Goal: Obtain resource: Download file/media

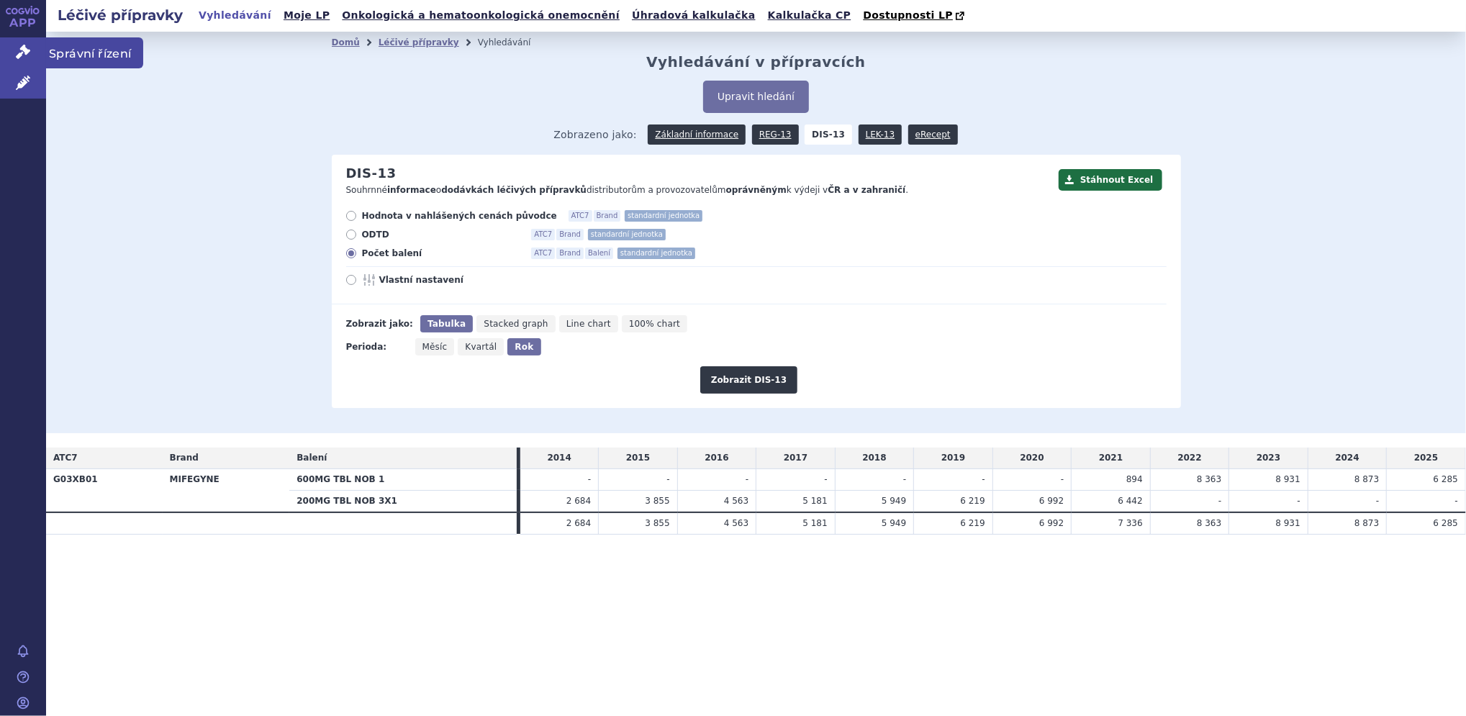
click at [22, 47] on icon at bounding box center [23, 52] width 14 height 14
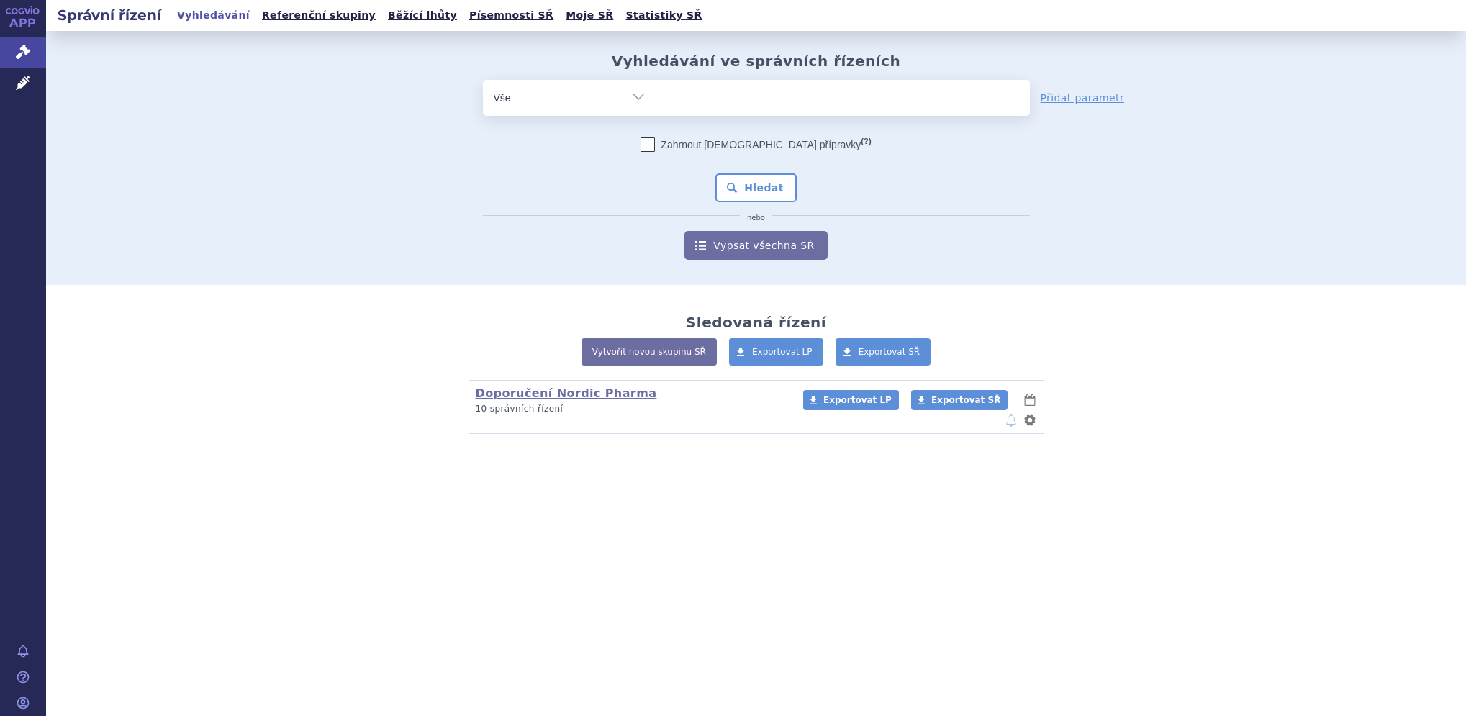
click at [23, 80] on icon at bounding box center [23, 83] width 14 height 14
click at [551, 91] on select "Vše Spisová značka Typ SŘ Přípravek/SUKL kód Účastník/Držitel" at bounding box center [569, 96] width 173 height 32
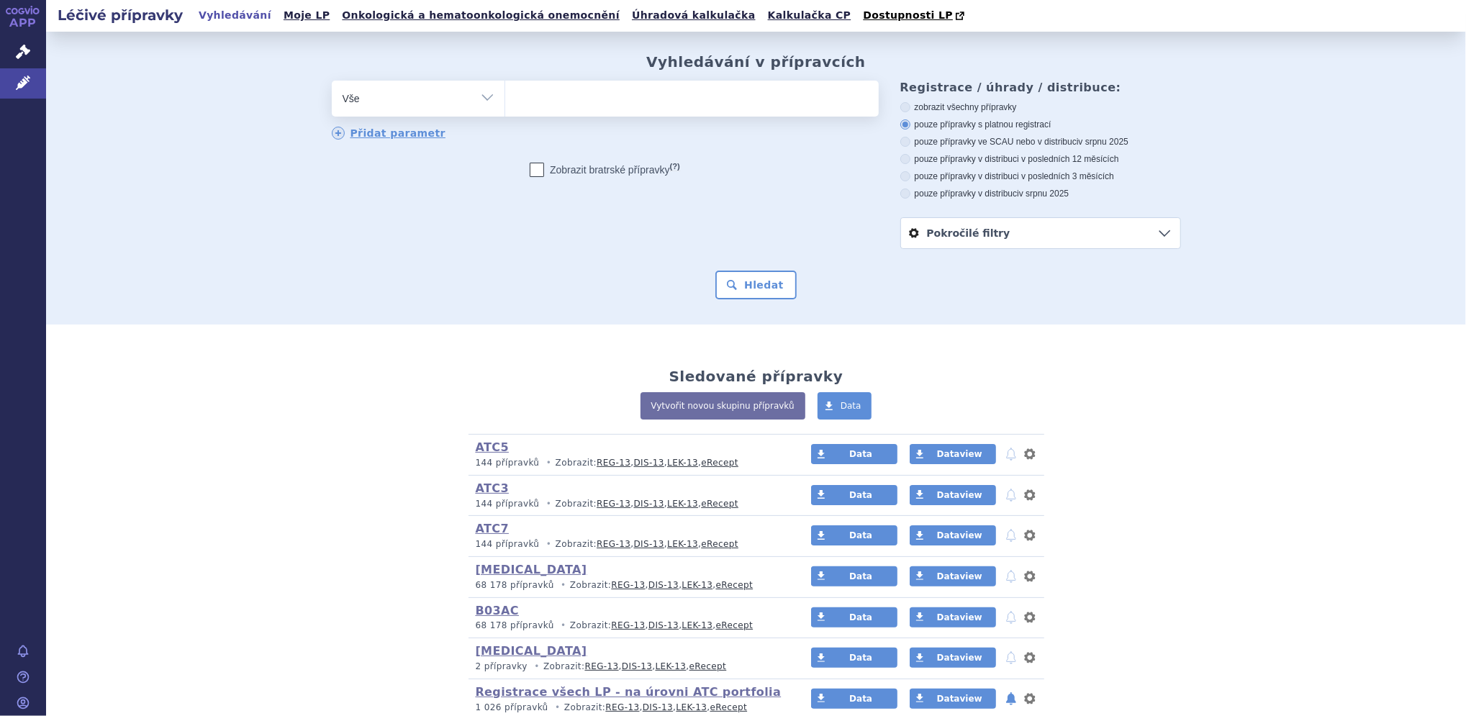
select select "filter-product"
click at [332, 81] on select "Vše Přípravek/SUKL kód MAH VPOIS ATC/Aktivní látka Léková forma Síla" at bounding box center [418, 97] width 173 height 32
click at [569, 105] on ul at bounding box center [692, 96] width 374 height 30
click at [505, 105] on select at bounding box center [504, 98] width 1 height 36
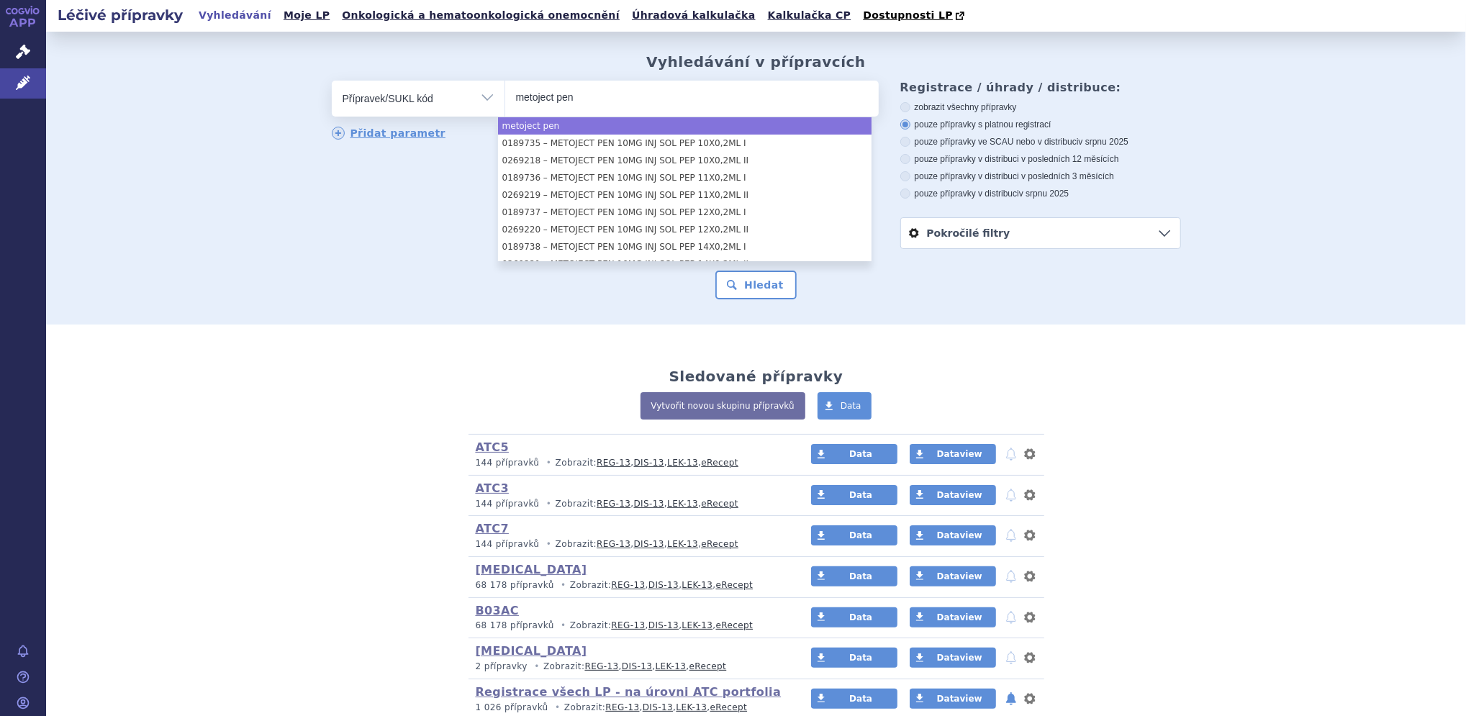
type input "metoject pen"
select select "metoject pen"
type input "nordimet"
type input "injexate"
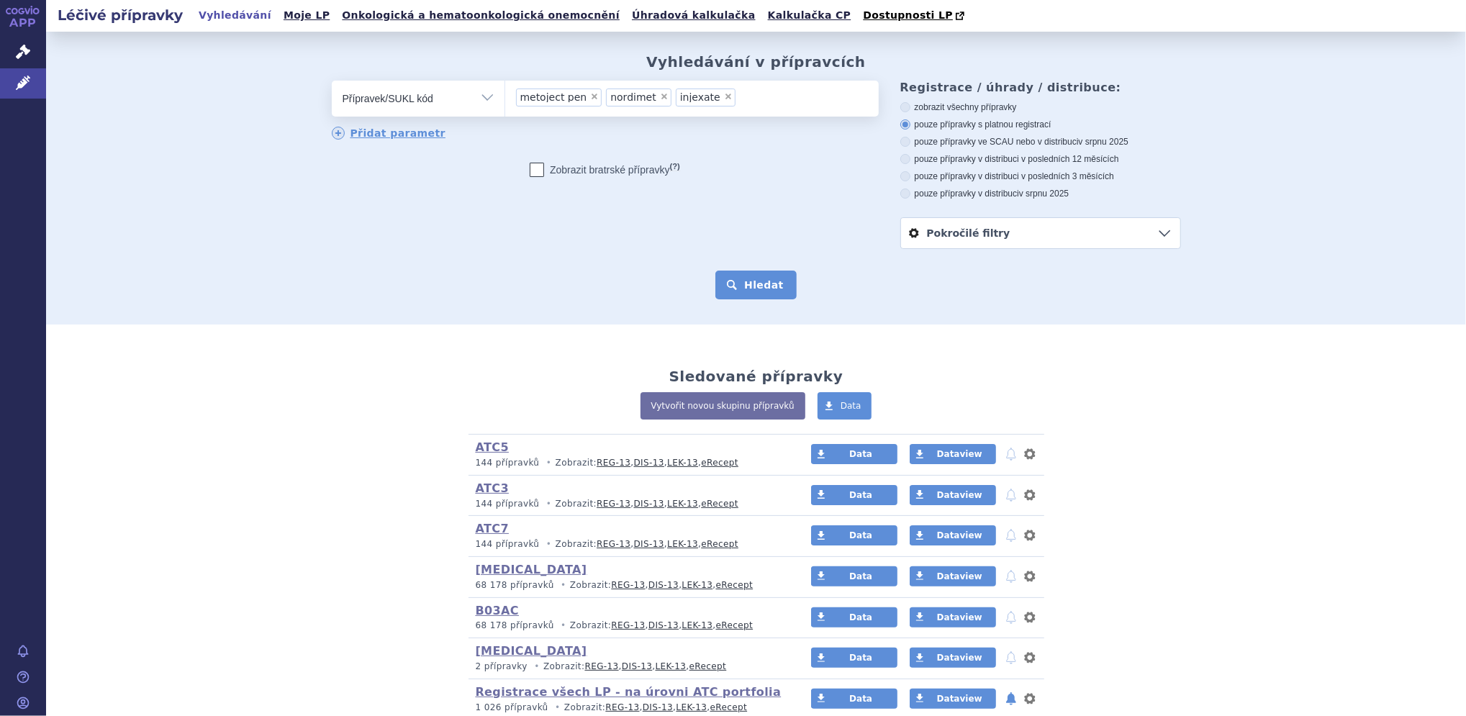
click at [750, 291] on button "Hledat" at bounding box center [755, 285] width 81 height 29
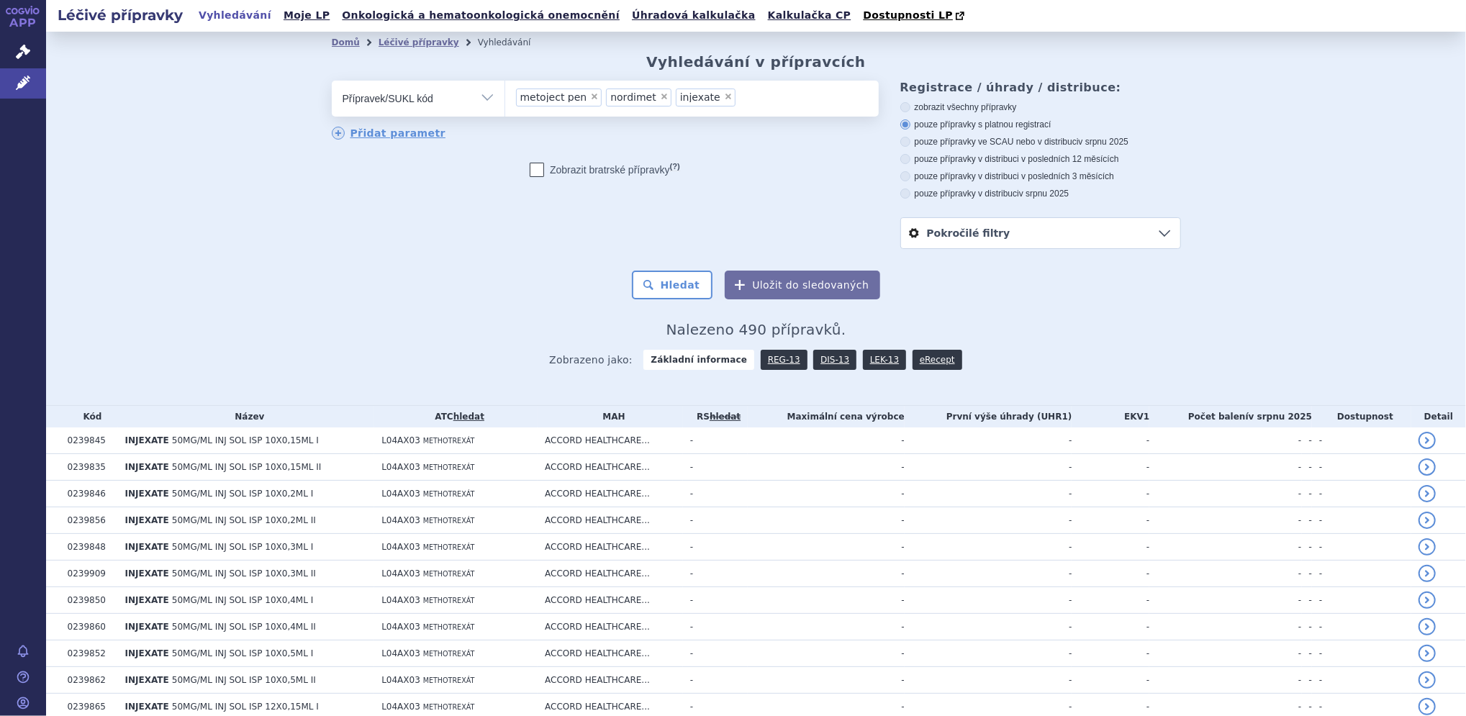
click at [900, 109] on icon at bounding box center [905, 107] width 10 height 10
click at [902, 109] on input "zobrazit všechny přípravky" at bounding box center [906, 108] width 9 height 9
radio input "true"
click at [675, 279] on button "Hledat" at bounding box center [672, 285] width 81 height 29
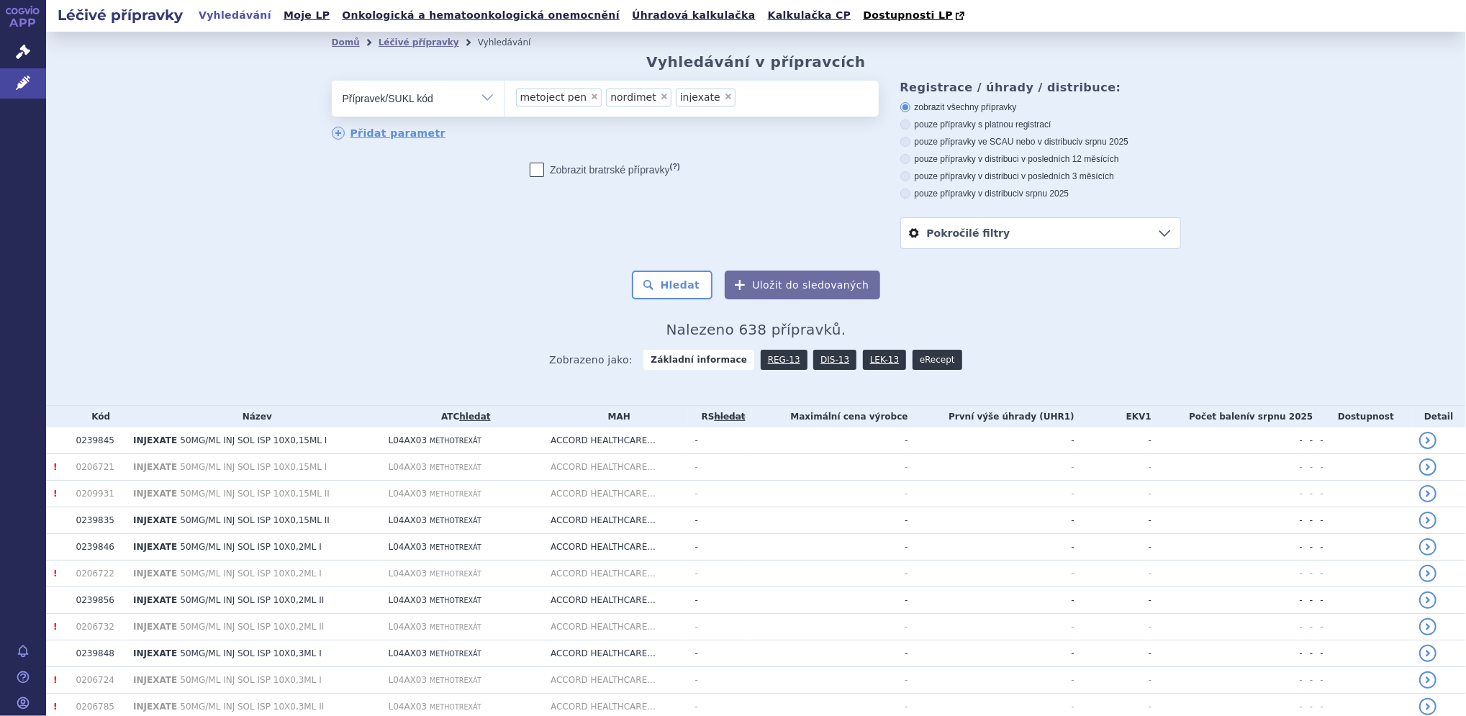
click at [913, 363] on link "eRecept" at bounding box center [938, 360] width 50 height 20
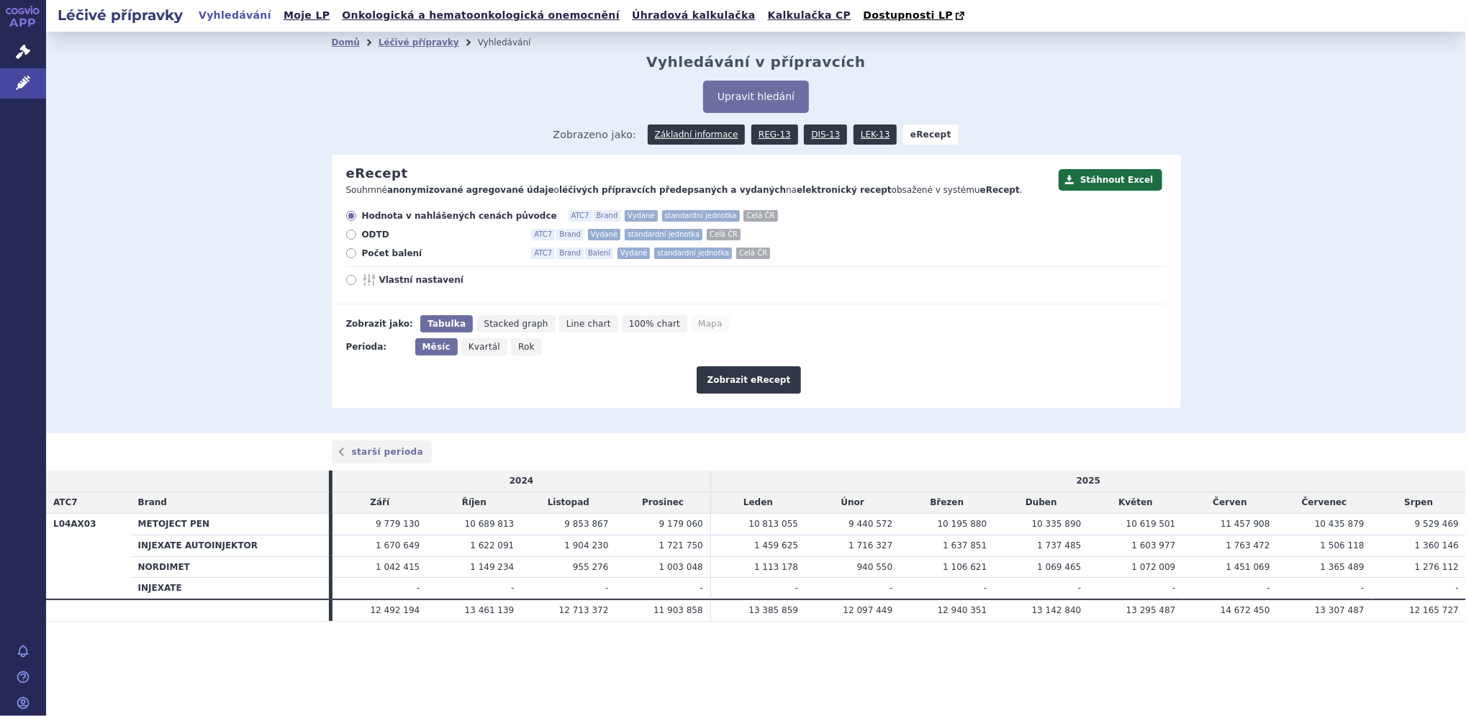
click at [518, 348] on span "Rok" at bounding box center [526, 347] width 17 height 10
click at [511, 348] on input "Rok" at bounding box center [515, 342] width 9 height 9
radio input "true"
click at [743, 380] on button "Zobrazit eRecept" at bounding box center [749, 379] width 105 height 27
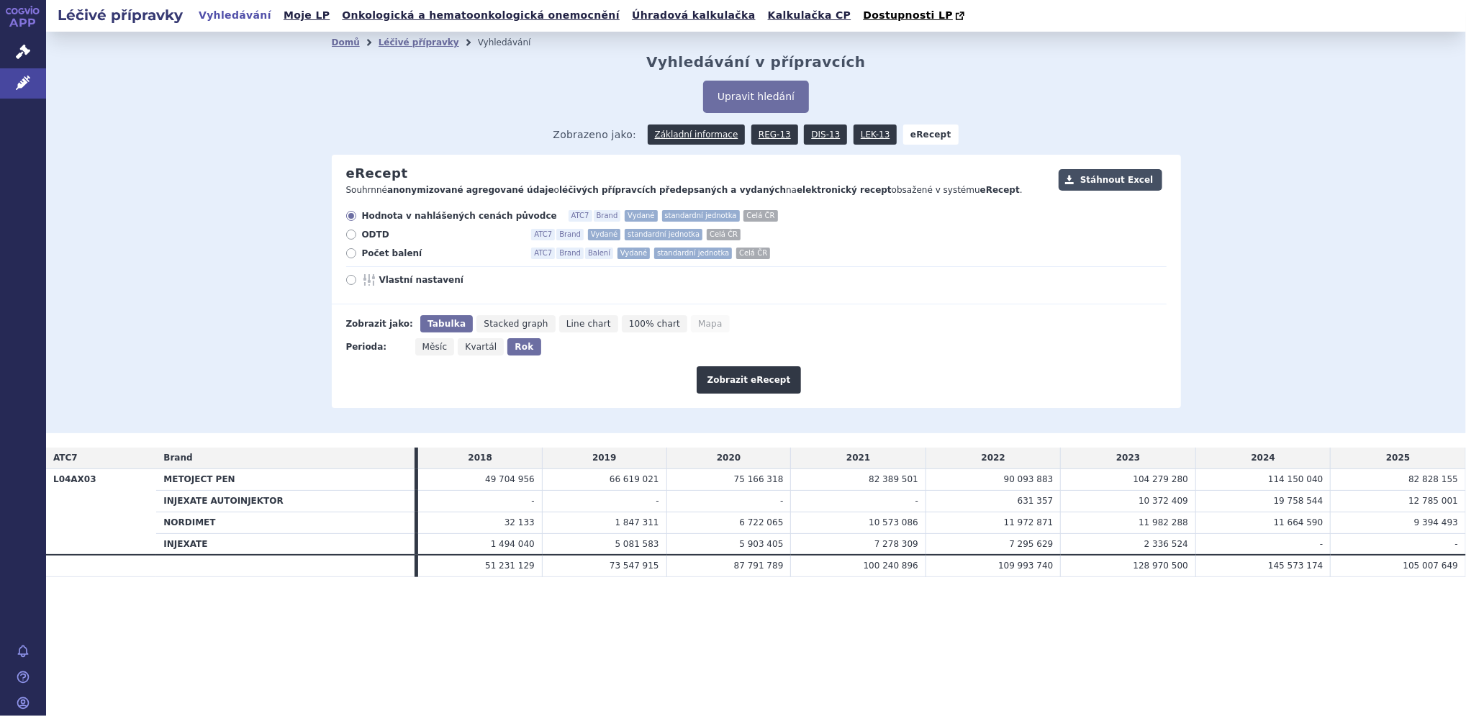
click at [1115, 174] on button "Stáhnout Excel" at bounding box center [1111, 180] width 104 height 22
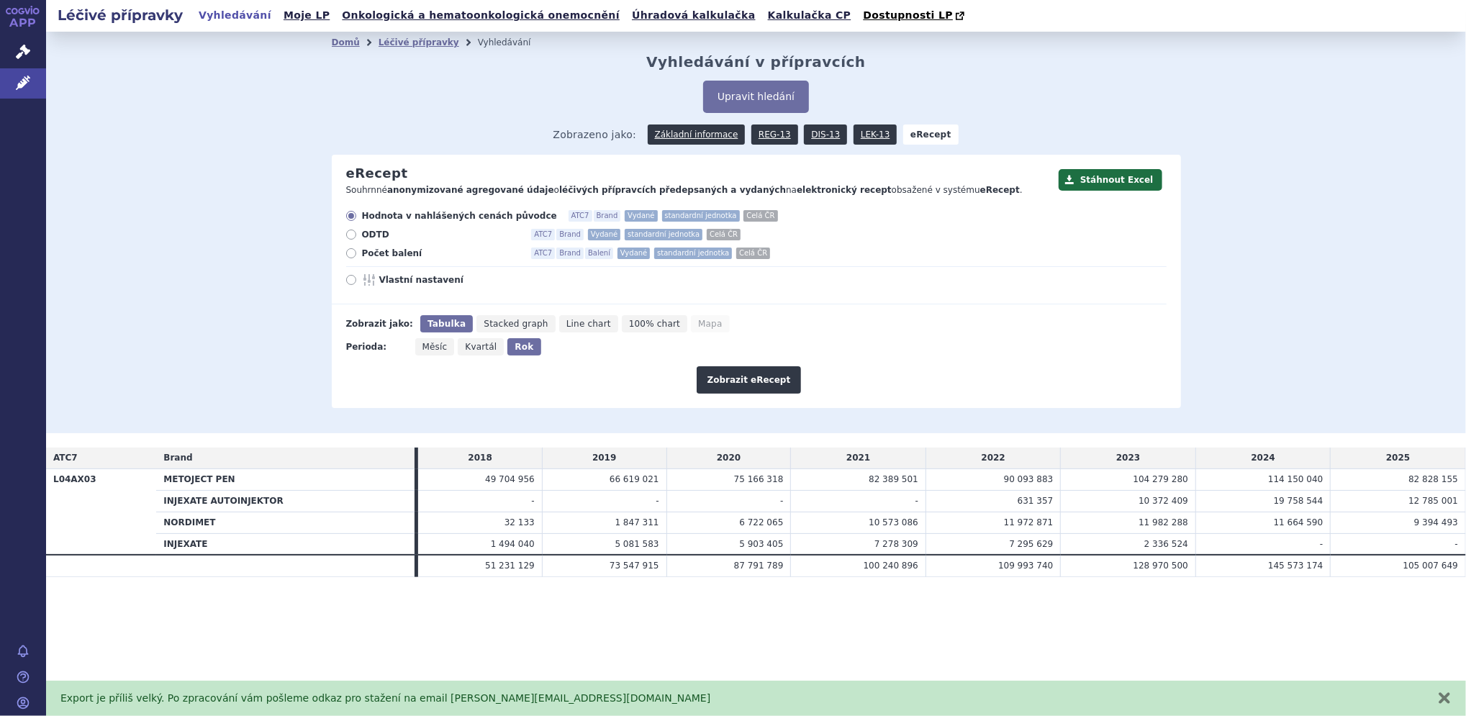
click at [350, 278] on icon at bounding box center [351, 280] width 10 height 10
click at [350, 278] on input "Vlastní nastavení" at bounding box center [352, 281] width 9 height 9
radio input "true"
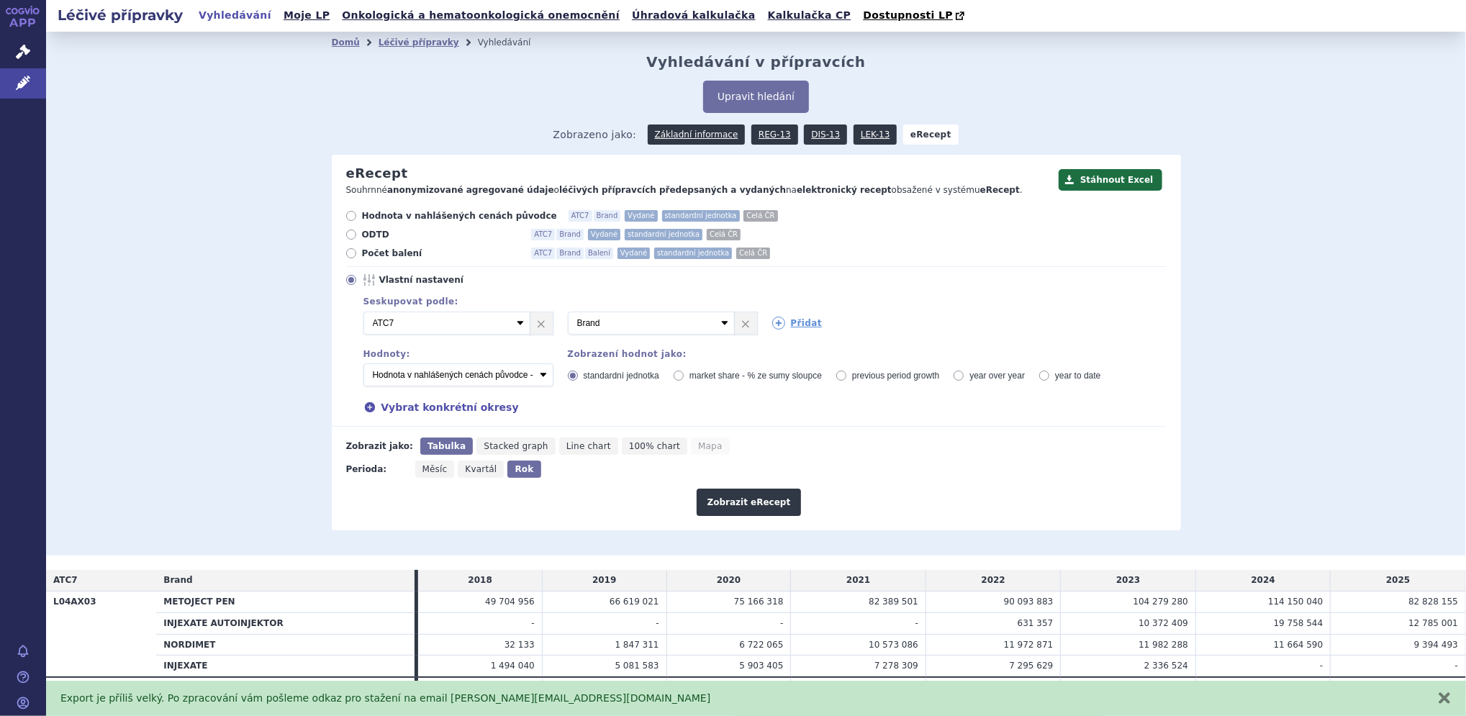
click at [410, 278] on span "Vlastní nastavení" at bounding box center [458, 280] width 158 height 12
click at [357, 278] on input "Vlastní nastavení" at bounding box center [352, 281] width 9 height 9
click at [419, 323] on select "Vyberte groupování ATC3 ATC5 ATC7 Brand Balení Síla Forma SÚKL kód MAH VPOIS Re…" at bounding box center [446, 323] width 167 height 23
click at [675, 378] on icon at bounding box center [679, 376] width 10 height 10
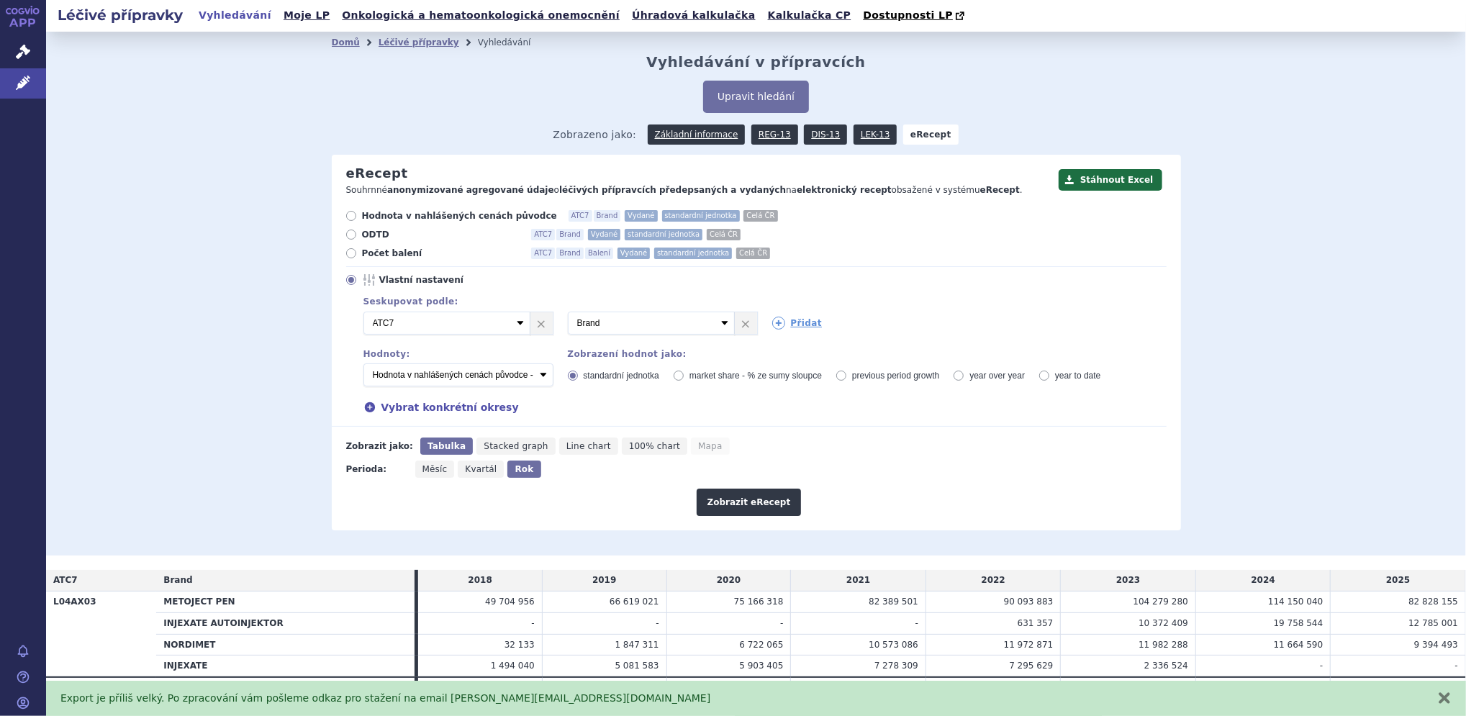
click at [675, 378] on input "market share - % ze sumy sloupce" at bounding box center [679, 377] width 9 height 9
radio input "true"
click at [747, 507] on button "Zobrazit eRecept" at bounding box center [749, 502] width 105 height 27
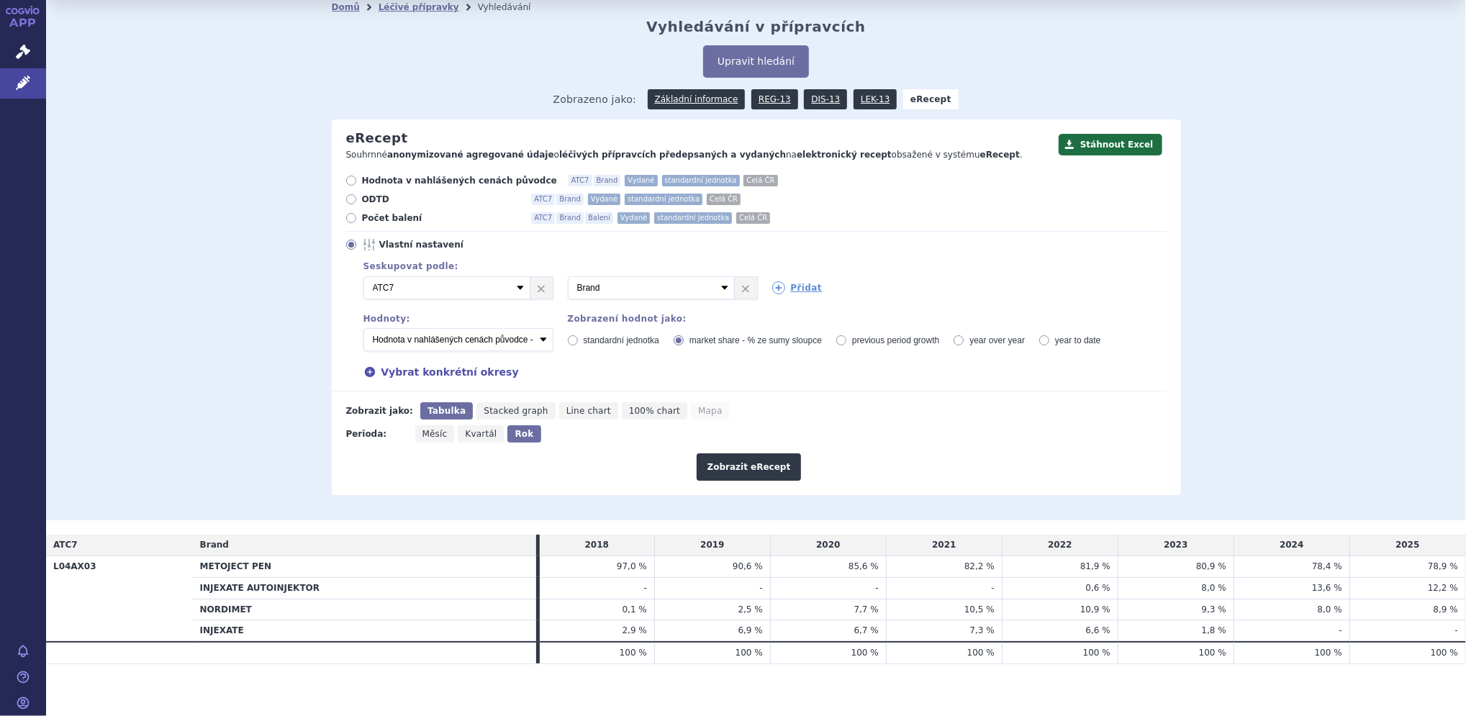
scroll to position [41, 0]
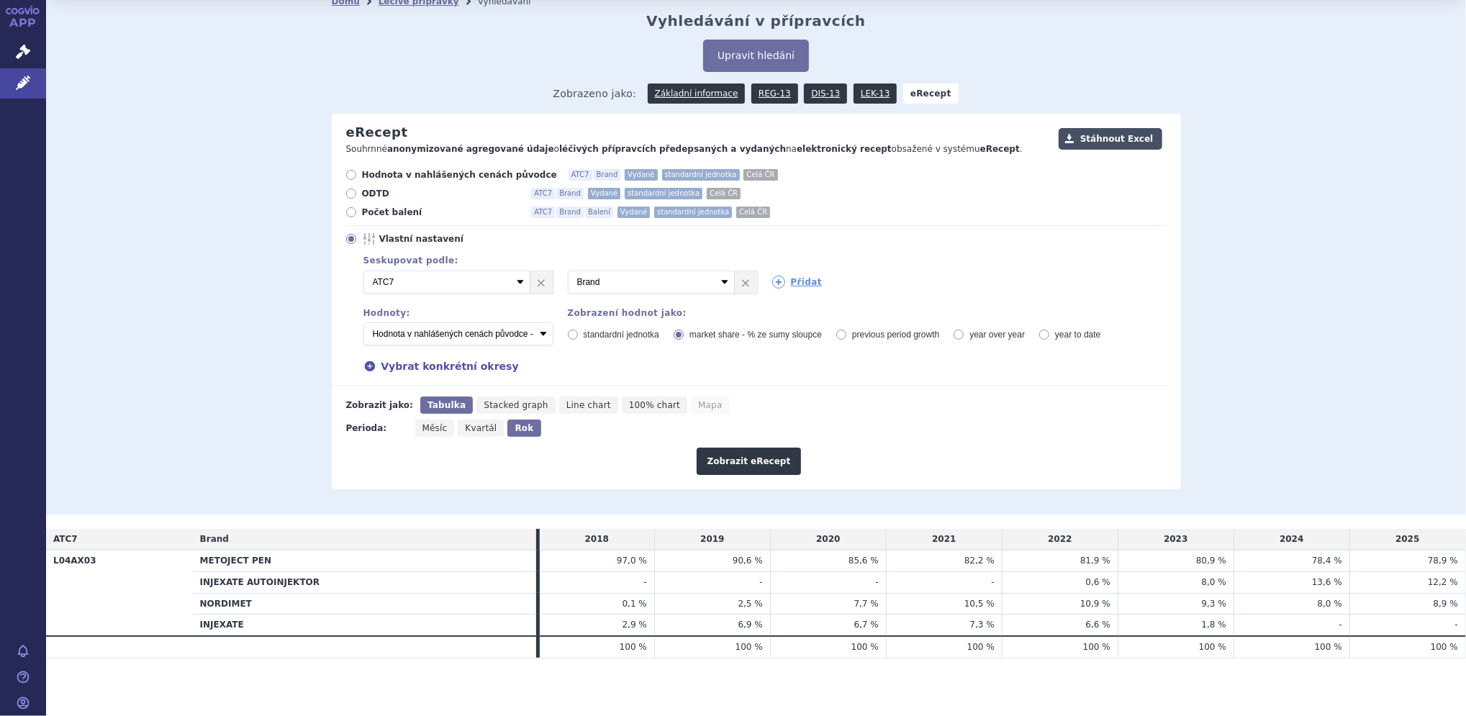
click at [1109, 139] on button "Stáhnout Excel" at bounding box center [1111, 139] width 104 height 22
